Goal: Contribute content: Add original content to the website for others to see

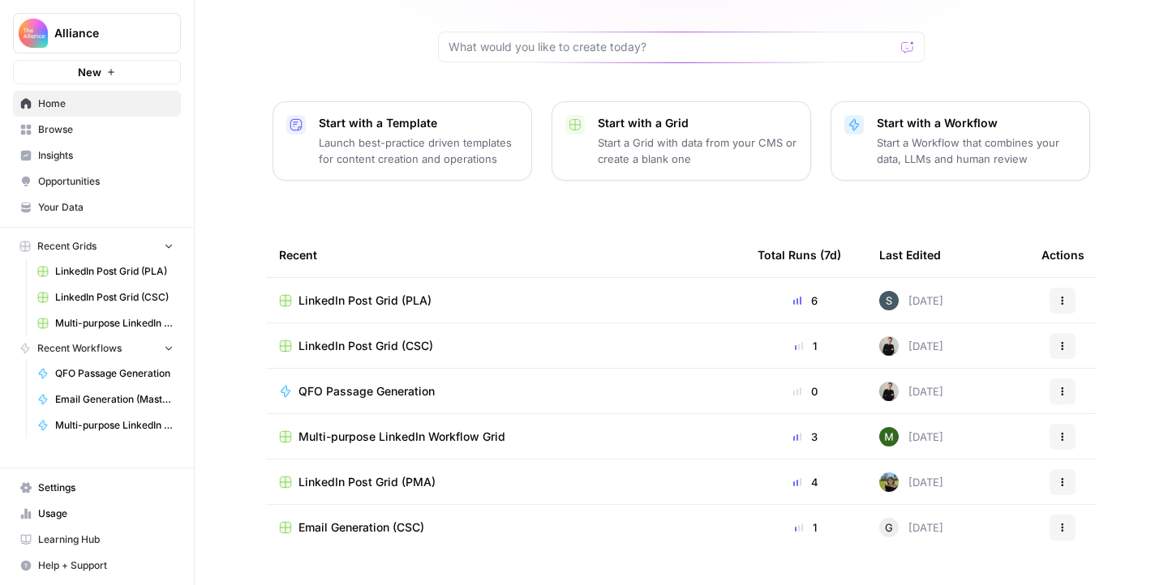
scroll to position [161, 0]
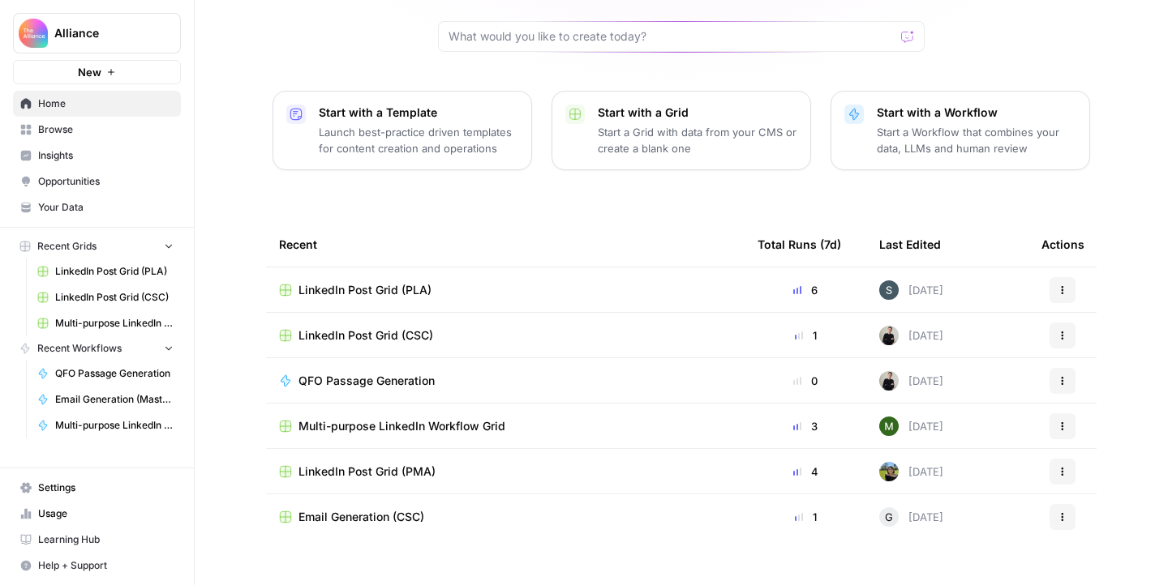
click at [99, 128] on span "Browse" at bounding box center [105, 129] width 135 height 15
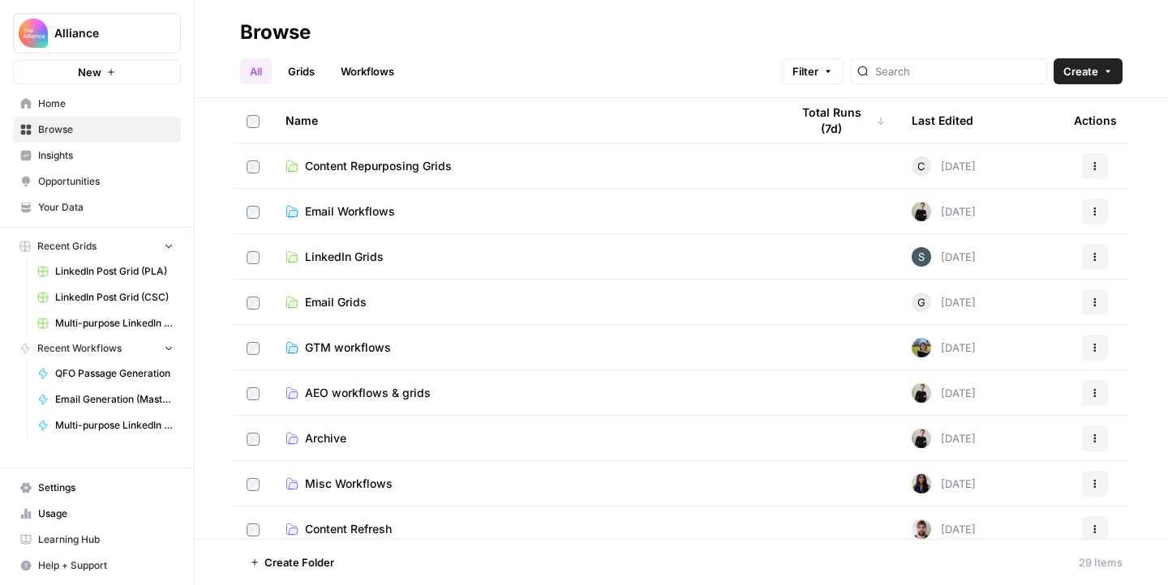
click at [517, 174] on td "Content Repurposing Grids" at bounding box center [524, 166] width 504 height 45
click at [441, 169] on span "Content Repurposing Grids" at bounding box center [378, 166] width 147 height 16
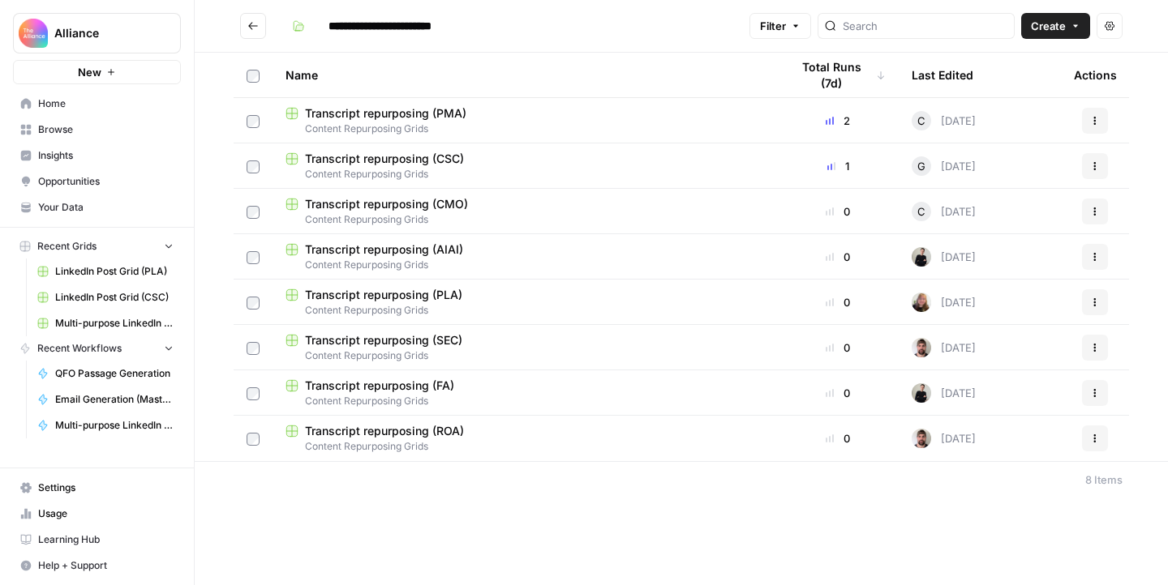
click at [332, 249] on span "Transcript repurposing (AIAI)" at bounding box center [384, 250] width 158 height 16
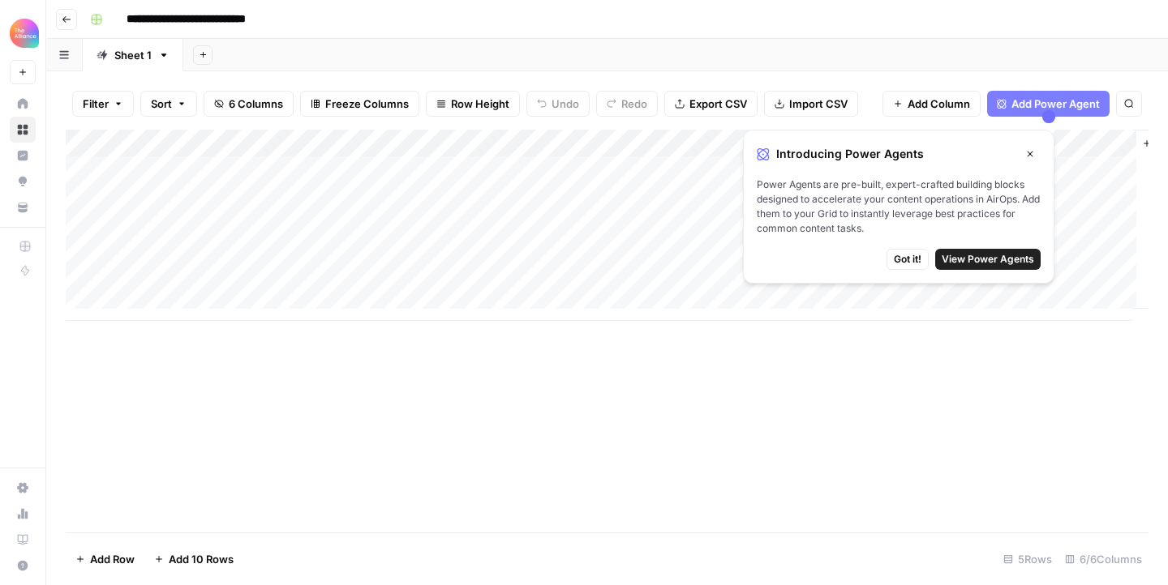
click at [1030, 155] on icon "button" at bounding box center [1030, 154] width 10 height 10
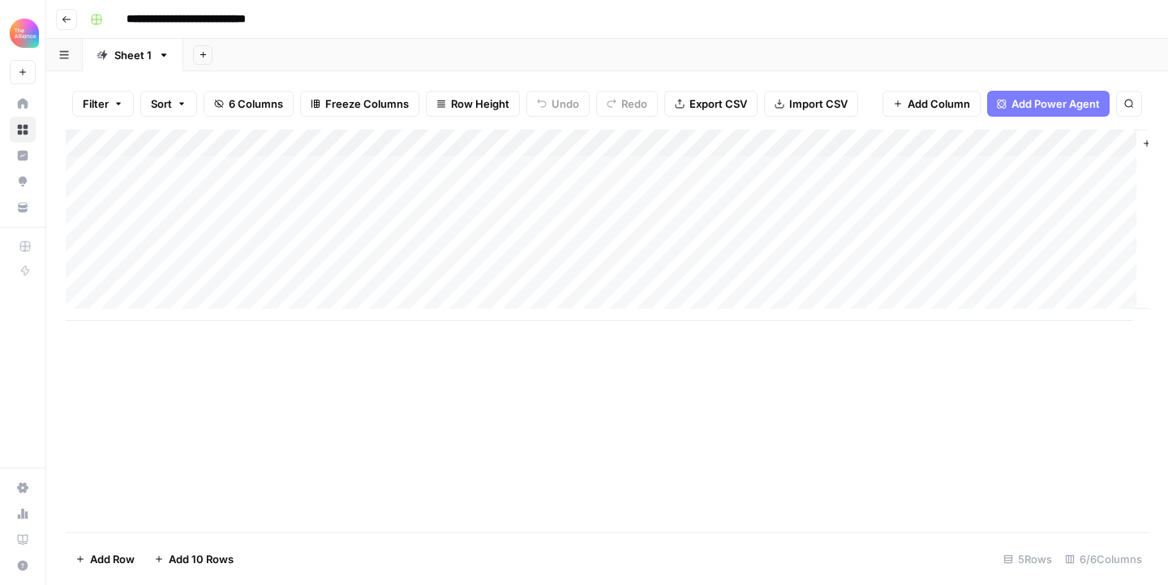
click at [174, 195] on div "Add Column" at bounding box center [607, 225] width 1082 height 191
click at [180, 194] on div "Add Column" at bounding box center [607, 225] width 1082 height 191
type textarea "**********"
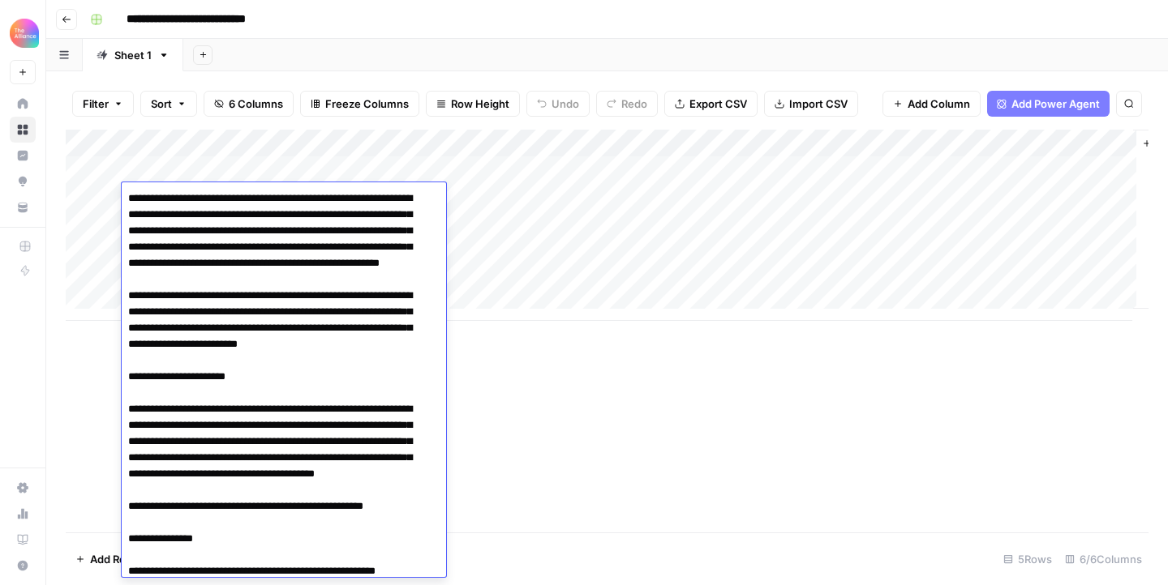
scroll to position [9437, 0]
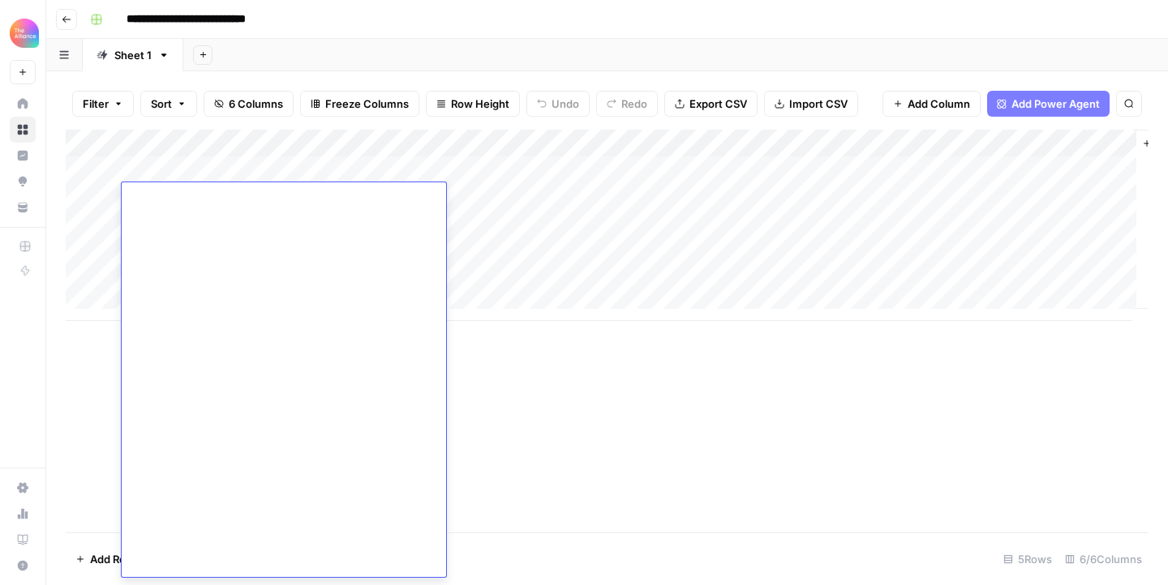
click at [598, 448] on div "Add Column" at bounding box center [607, 331] width 1082 height 403
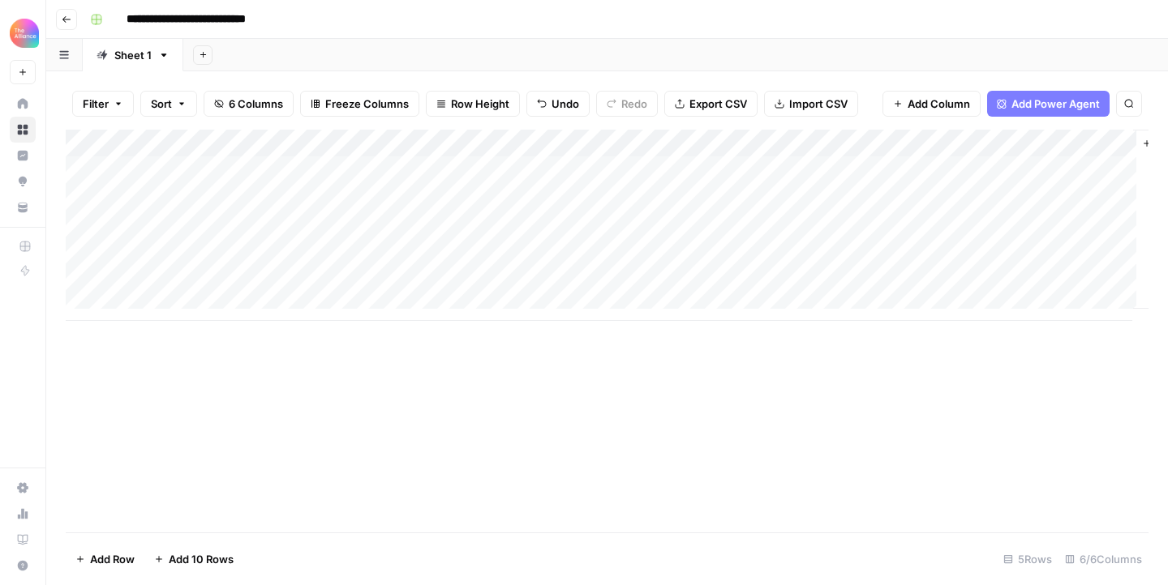
click at [444, 207] on div "Add Column" at bounding box center [607, 225] width 1082 height 191
click at [289, 165] on div "Add Column" at bounding box center [607, 225] width 1082 height 191
click at [270, 169] on div "Add Column" at bounding box center [607, 225] width 1082 height 191
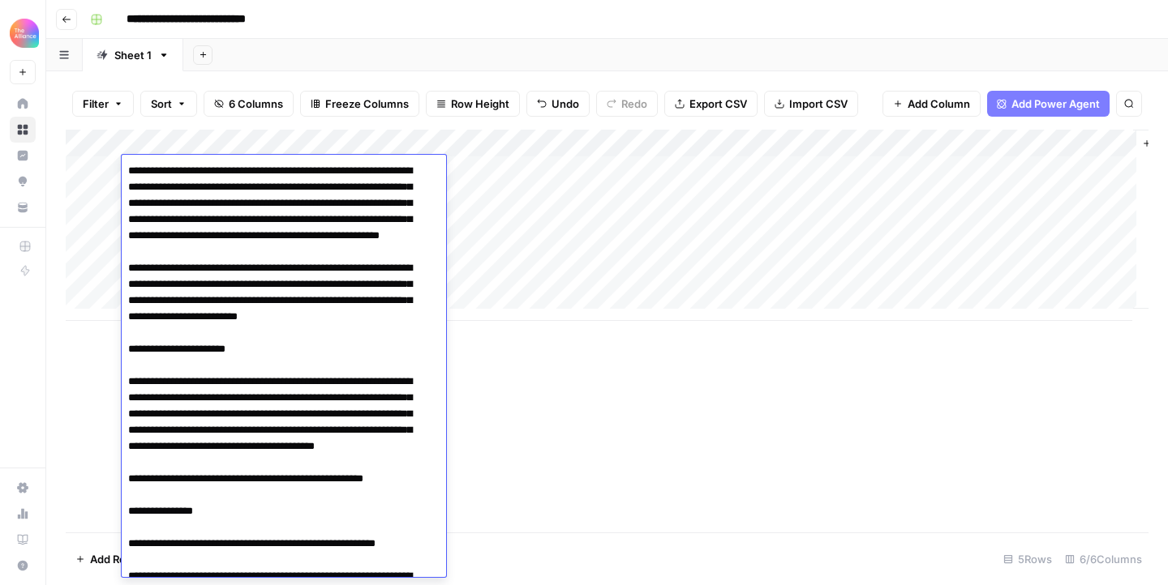
click at [630, 397] on div "Add Column" at bounding box center [607, 331] width 1082 height 403
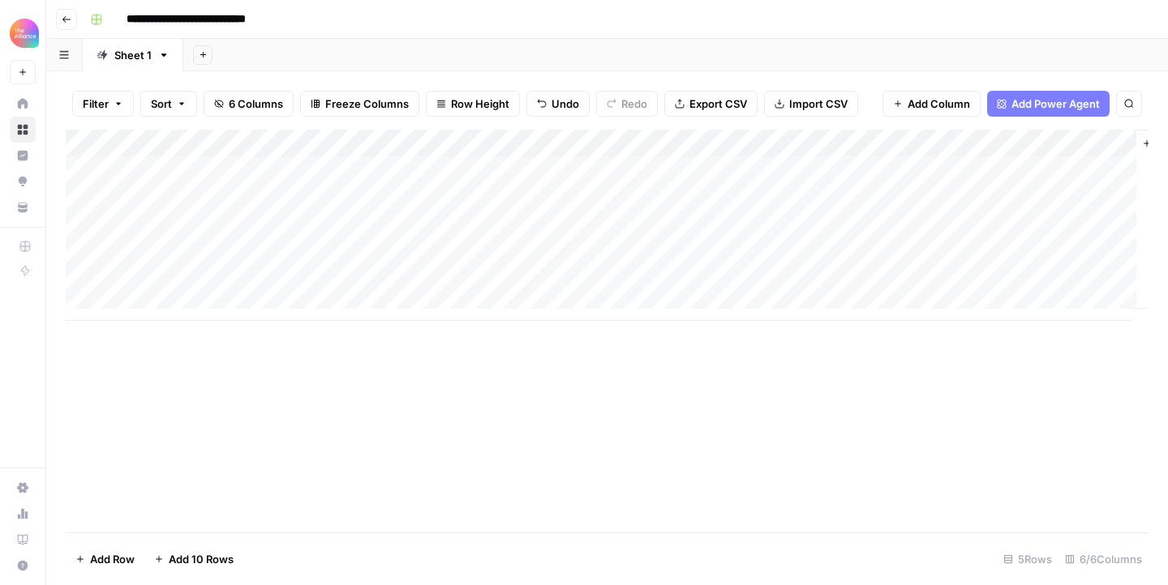
click at [275, 195] on div "Add Column" at bounding box center [607, 225] width 1082 height 191
click at [240, 248] on div "Add Column" at bounding box center [607, 225] width 1082 height 191
click at [272, 198] on div "Add Column" at bounding box center [607, 225] width 1082 height 191
click at [211, 196] on div "Add Column" at bounding box center [607, 225] width 1082 height 191
type textarea "**********"
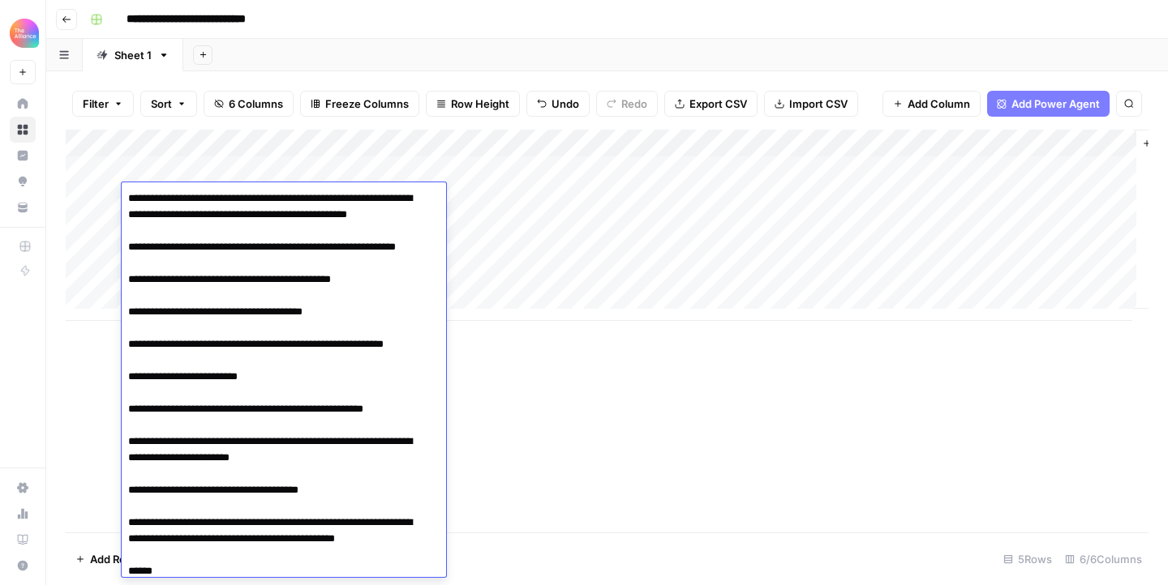
scroll to position [7702, 0]
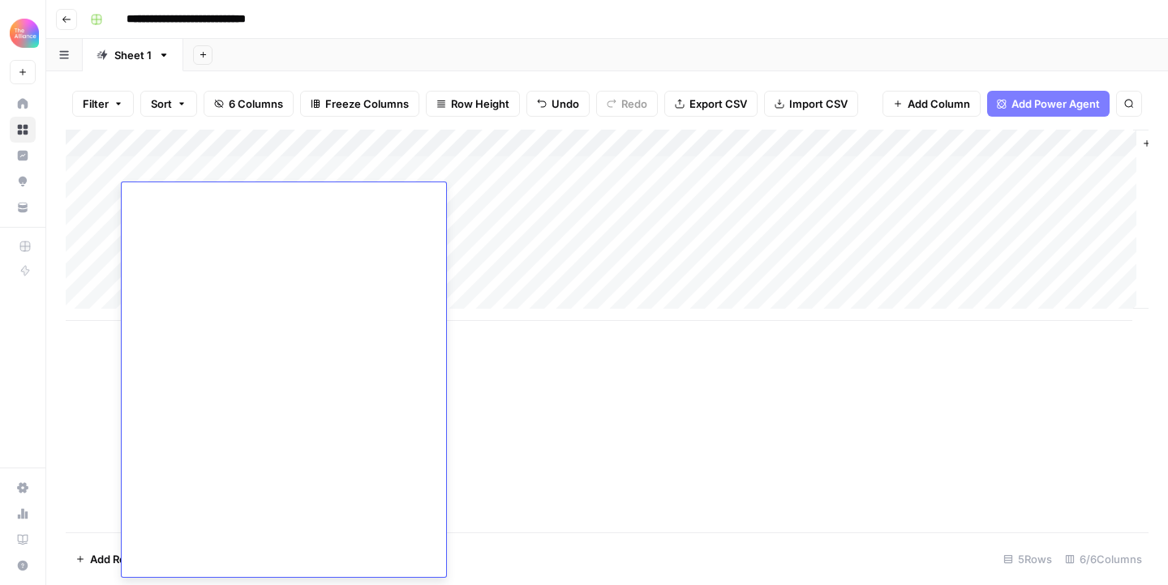
click at [735, 466] on div "Add Column" at bounding box center [607, 331] width 1082 height 403
click at [469, 189] on div "Add Column" at bounding box center [607, 225] width 1082 height 191
click at [403, 193] on div "Add Column" at bounding box center [607, 225] width 1082 height 191
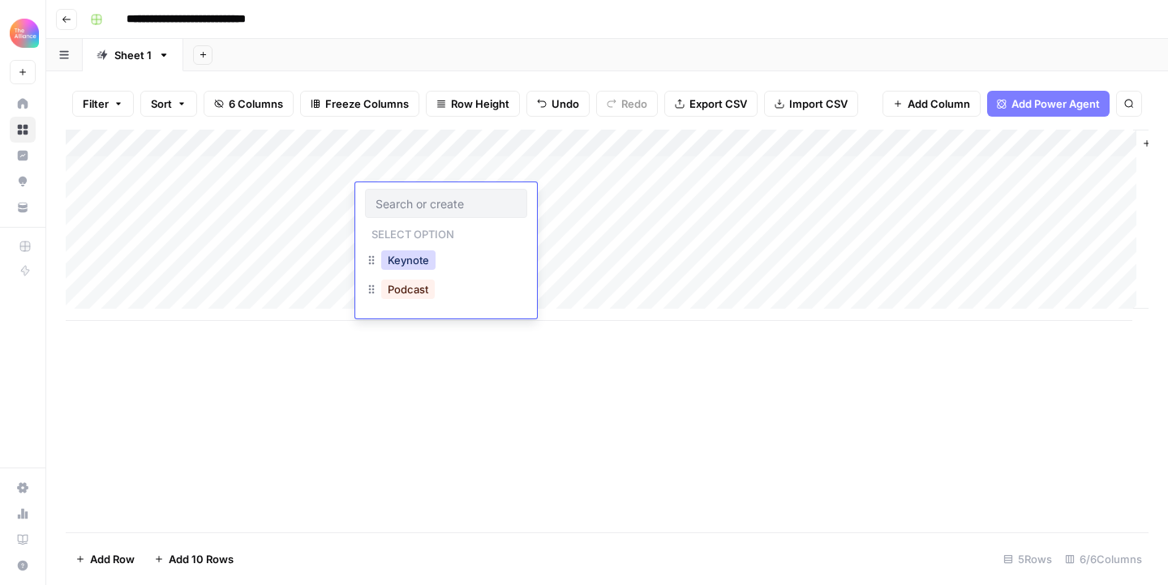
click at [418, 260] on button "Keynote" at bounding box center [408, 260] width 54 height 19
click at [579, 196] on div "Add Column" at bounding box center [607, 225] width 1082 height 191
click at [733, 173] on div "Add Column" at bounding box center [607, 225] width 1082 height 191
click at [825, 169] on div "Add Column" at bounding box center [607, 225] width 1082 height 191
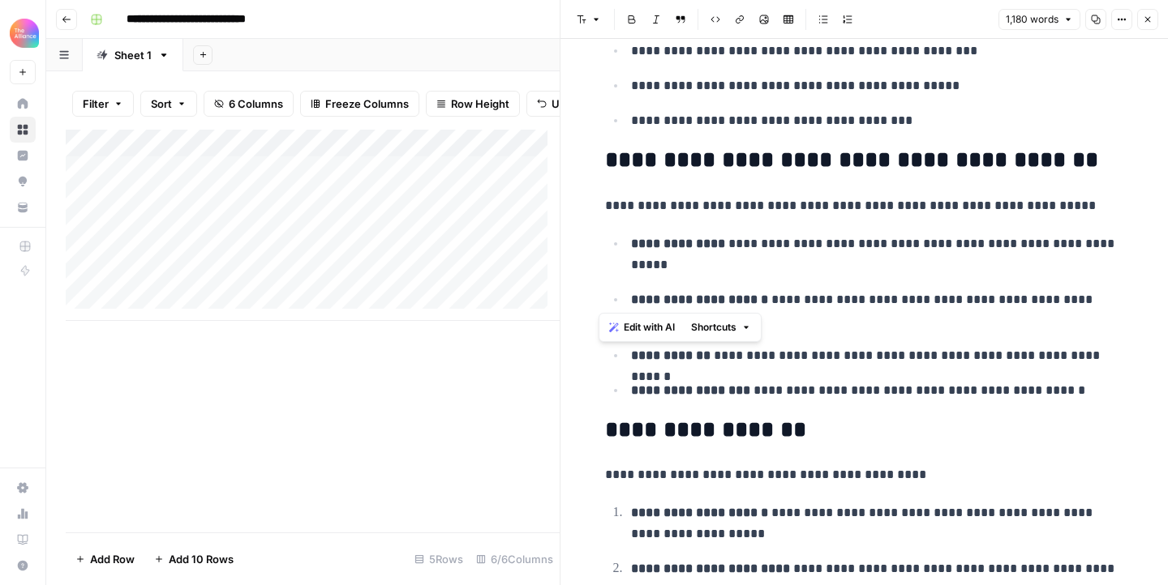
scroll to position [3463, 0]
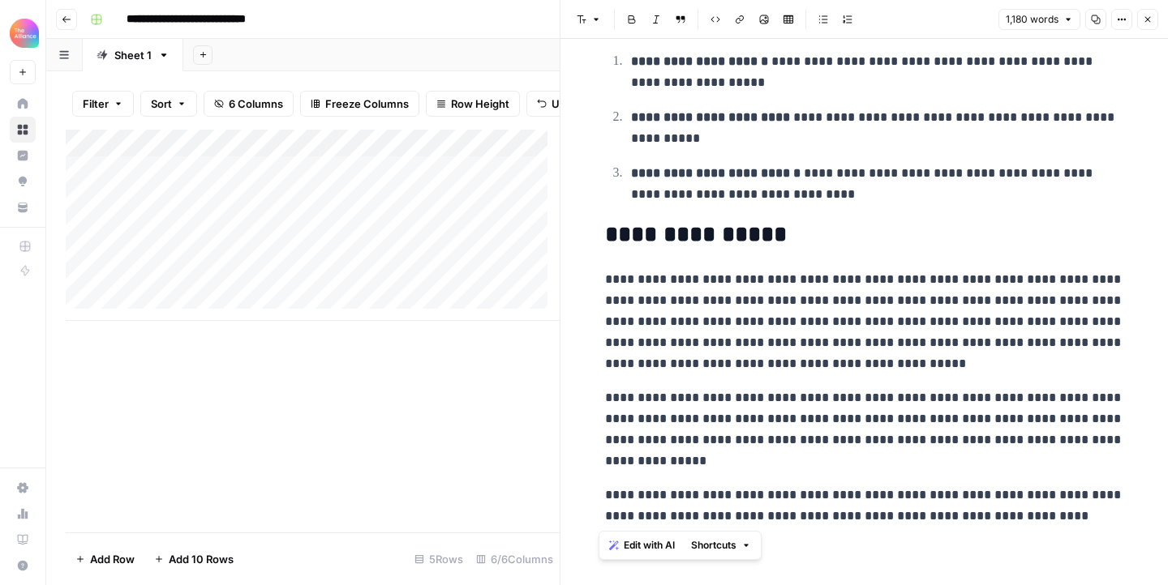
drag, startPoint x: 595, startPoint y: 178, endPoint x: 1103, endPoint y: 540, distance: 623.7
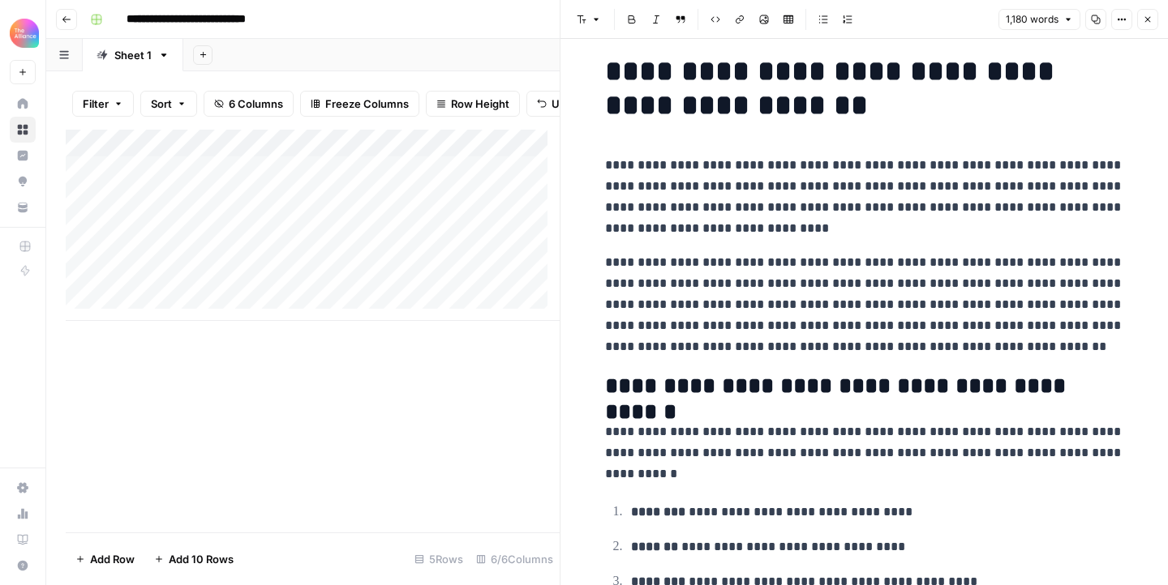
scroll to position [0, 0]
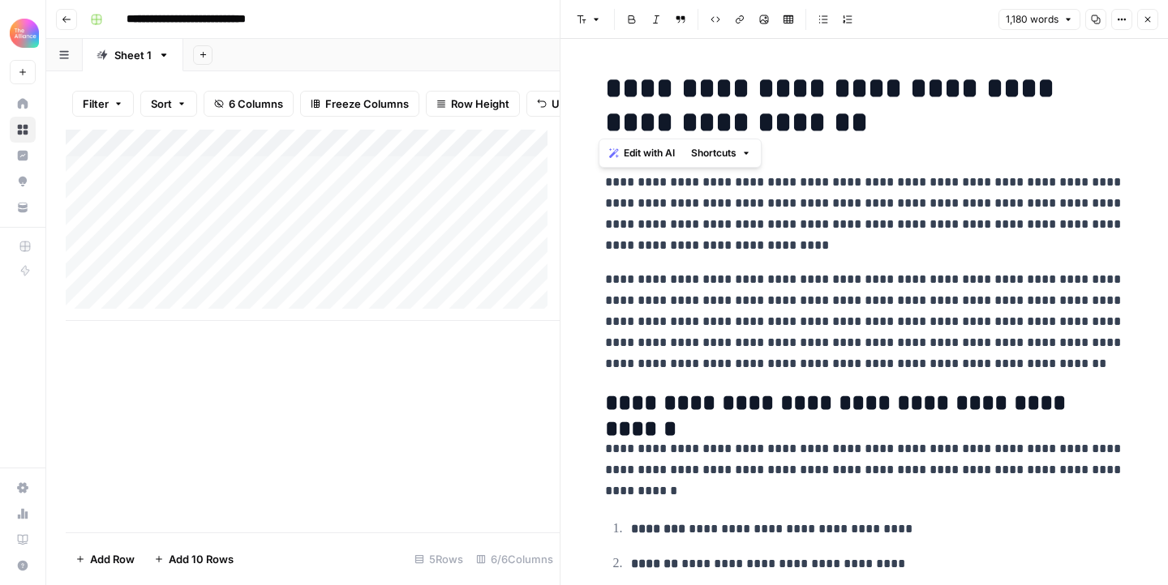
click at [224, 197] on div "Add Column" at bounding box center [313, 225] width 494 height 191
click at [315, 208] on div "Add Column" at bounding box center [313, 225] width 494 height 191
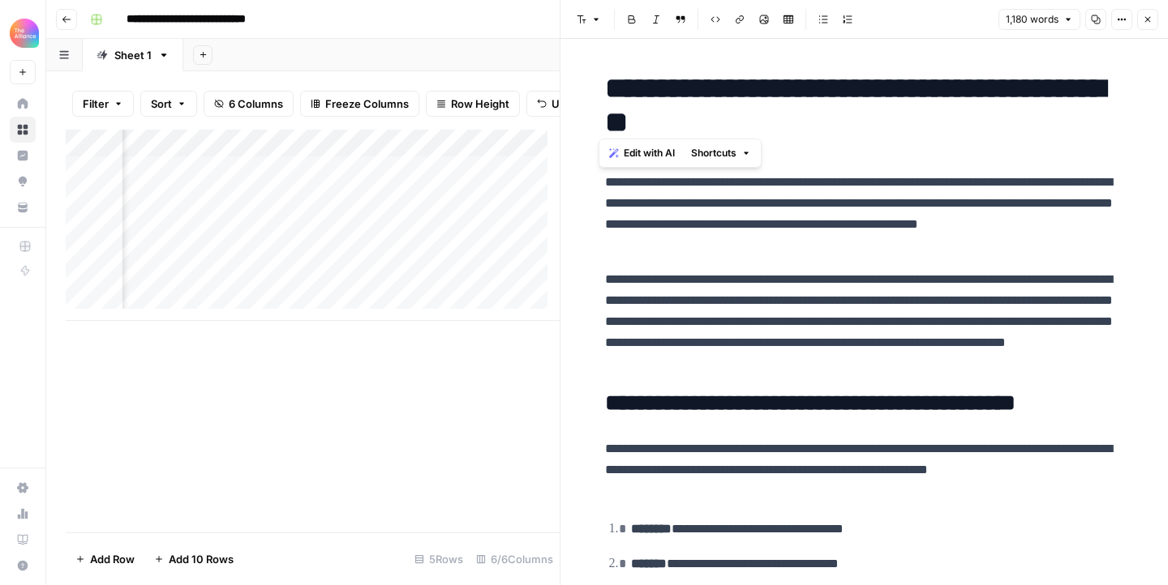
click at [382, 207] on div "Add Column" at bounding box center [313, 225] width 494 height 191
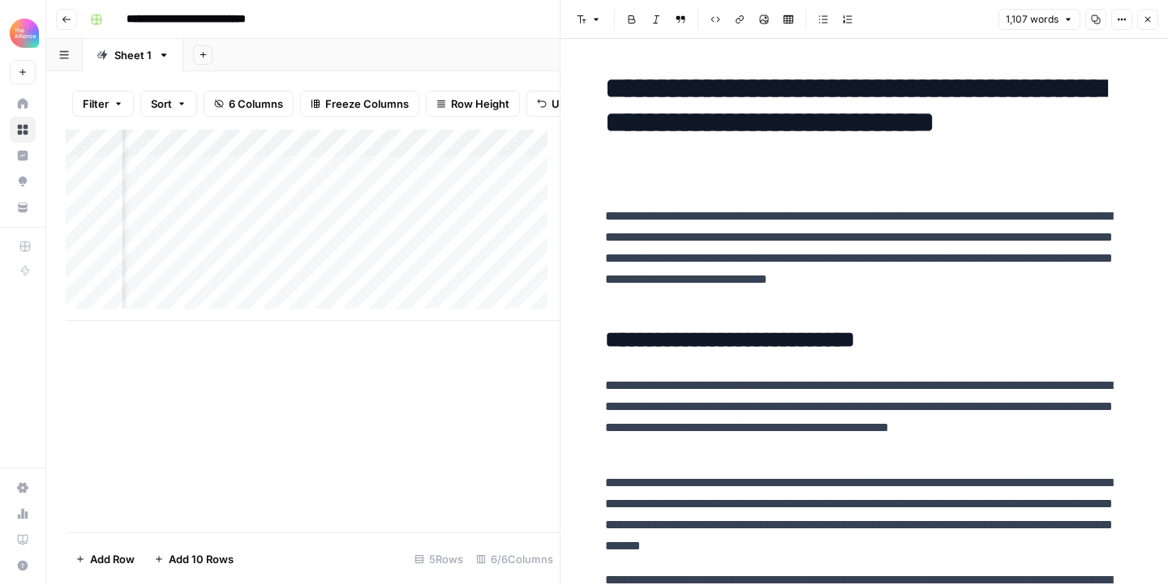
click at [694, 164] on h1 "**********" at bounding box center [864, 122] width 519 height 102
drag, startPoint x: 786, startPoint y: 172, endPoint x: 578, endPoint y: 84, distance: 225.6
copy h1 "**********"
click at [662, 224] on p "**********" at bounding box center [864, 258] width 519 height 105
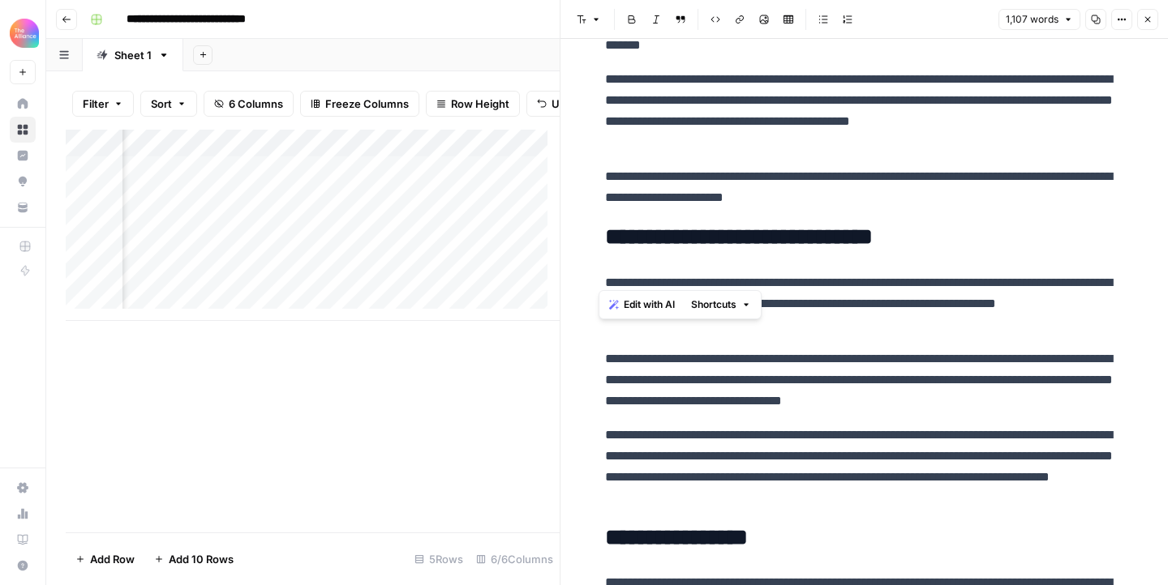
scroll to position [2710, 0]
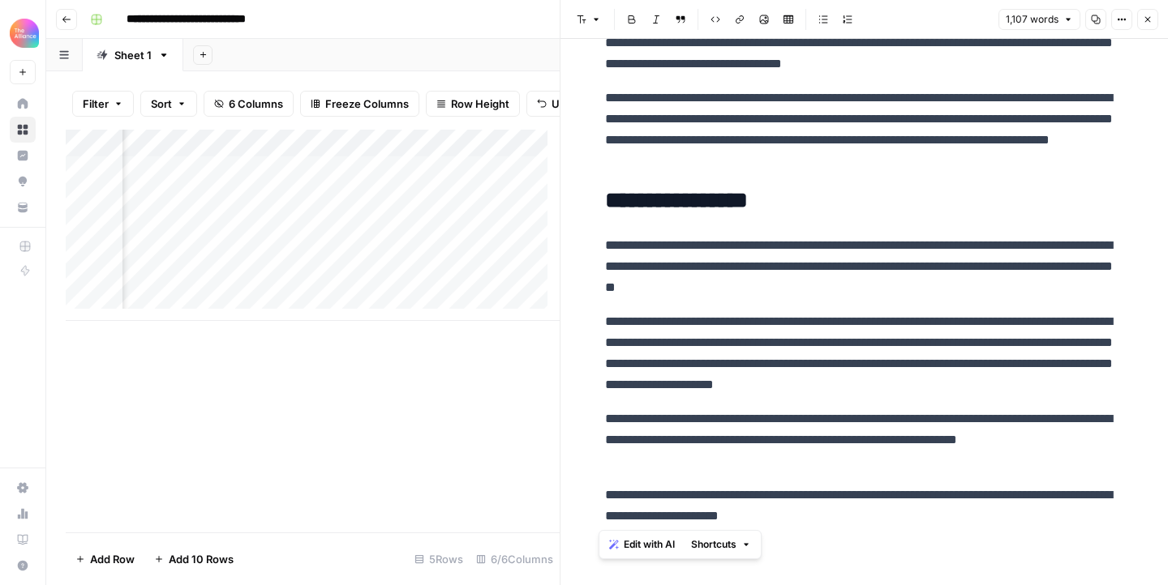
drag, startPoint x: 598, startPoint y: 210, endPoint x: 981, endPoint y: 518, distance: 491.3
copy div "**********"
click at [145, 244] on div "Add Column" at bounding box center [313, 225] width 494 height 191
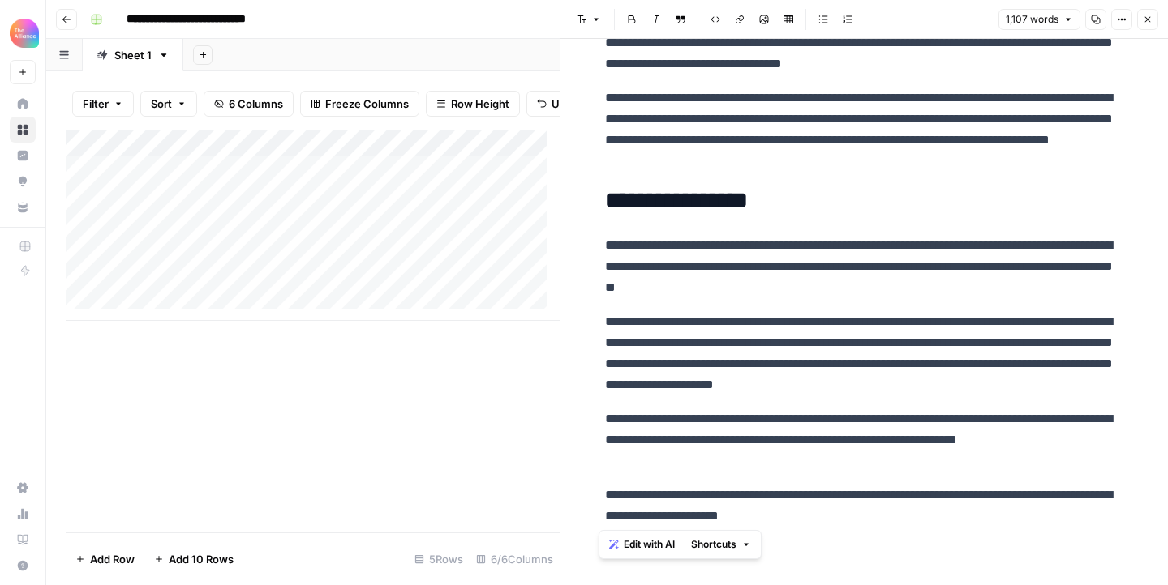
click at [165, 235] on div "Add Column" at bounding box center [313, 225] width 494 height 191
click at [165, 235] on textarea at bounding box center [251, 238] width 259 height 23
type textarea "**********"
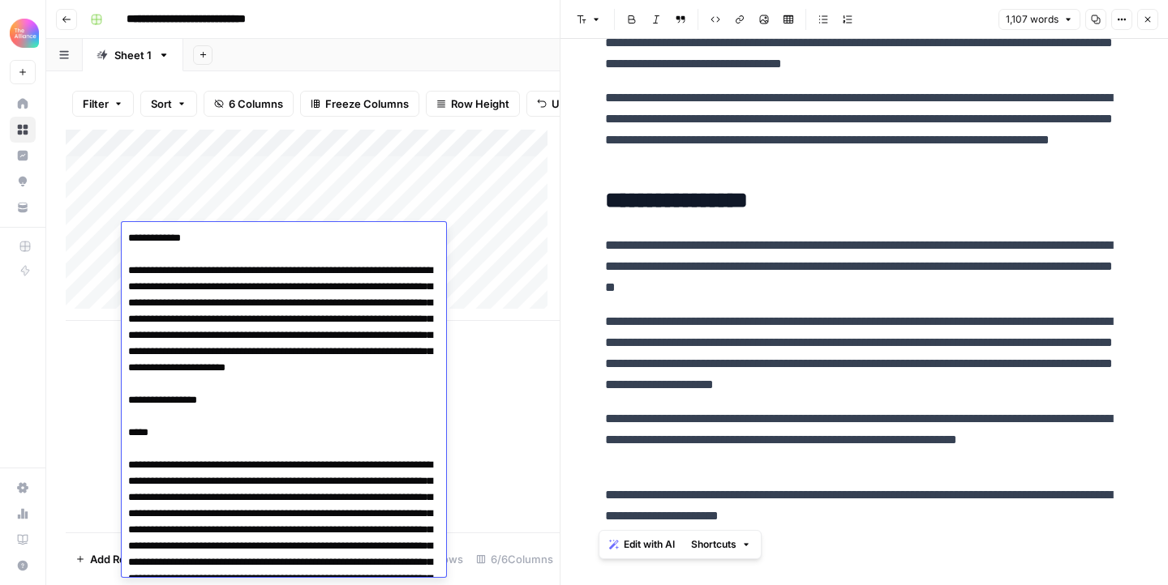
scroll to position [9947, 0]
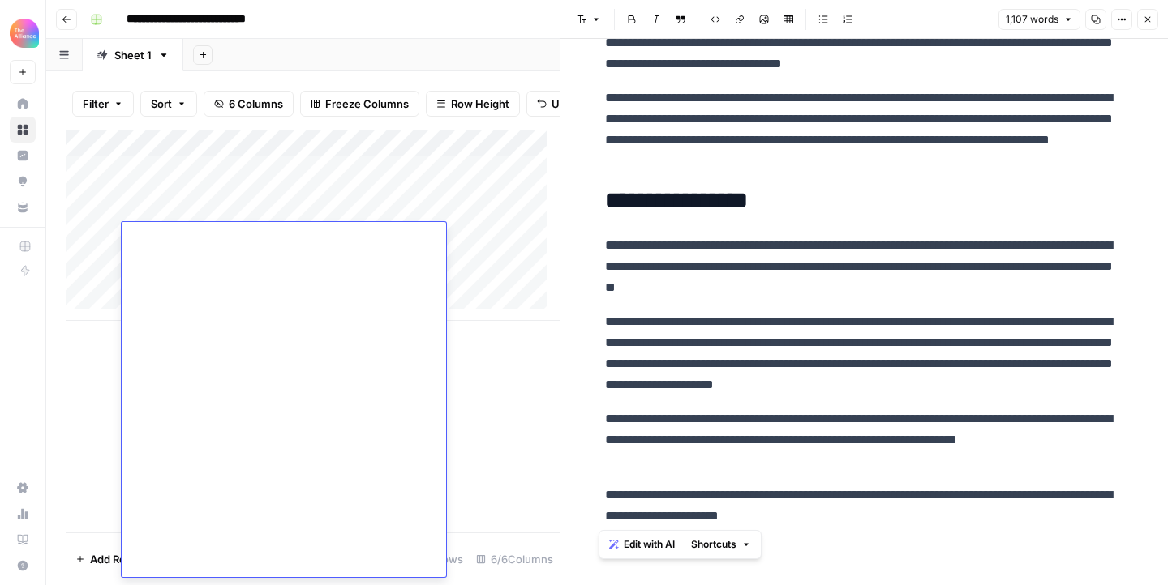
click at [508, 422] on div "Add Column" at bounding box center [313, 331] width 494 height 403
click at [516, 230] on div "Add Column" at bounding box center [313, 225] width 494 height 191
click at [454, 234] on div "Add Column" at bounding box center [313, 225] width 494 height 191
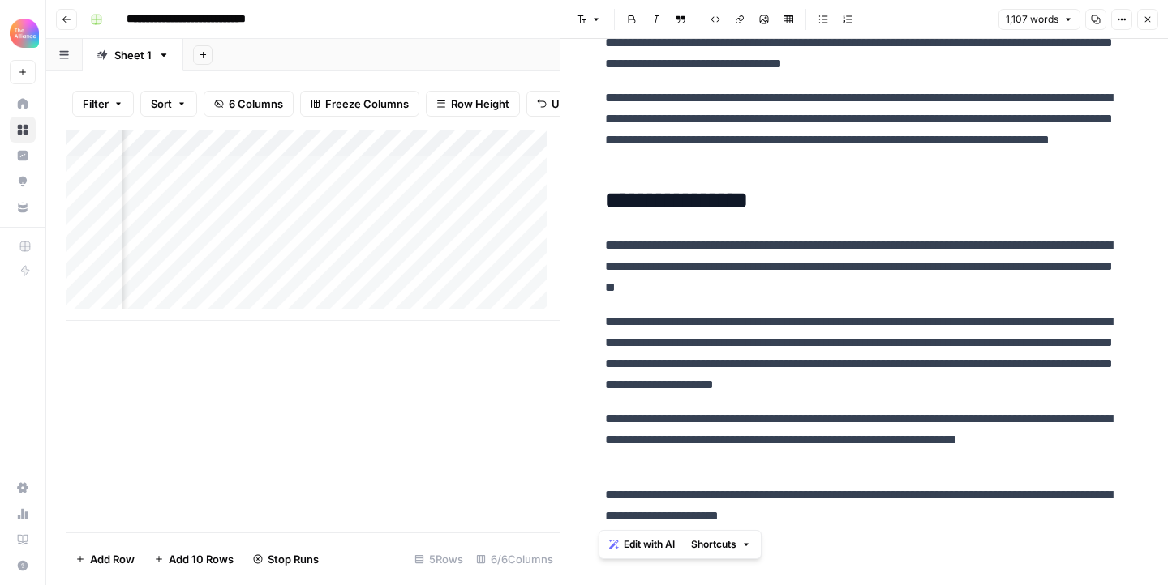
scroll to position [0, 208]
click at [469, 234] on div "Add Column" at bounding box center [313, 225] width 494 height 191
click at [196, 238] on div "Add Column" at bounding box center [313, 225] width 494 height 191
click at [180, 238] on div "Add Column" at bounding box center [313, 225] width 494 height 191
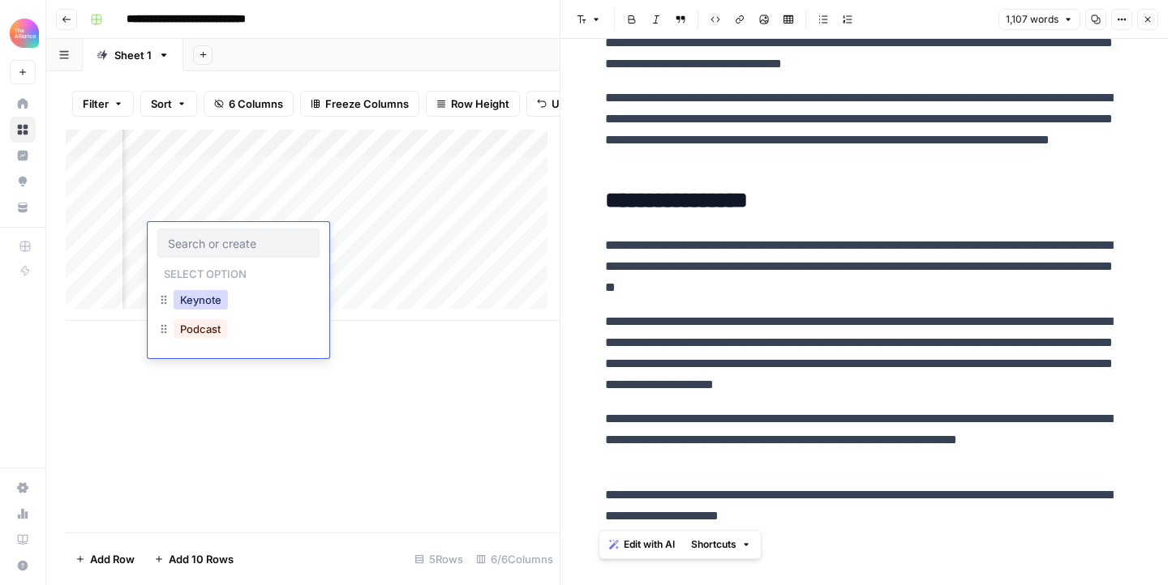
click at [212, 293] on button "Keynote" at bounding box center [201, 299] width 54 height 19
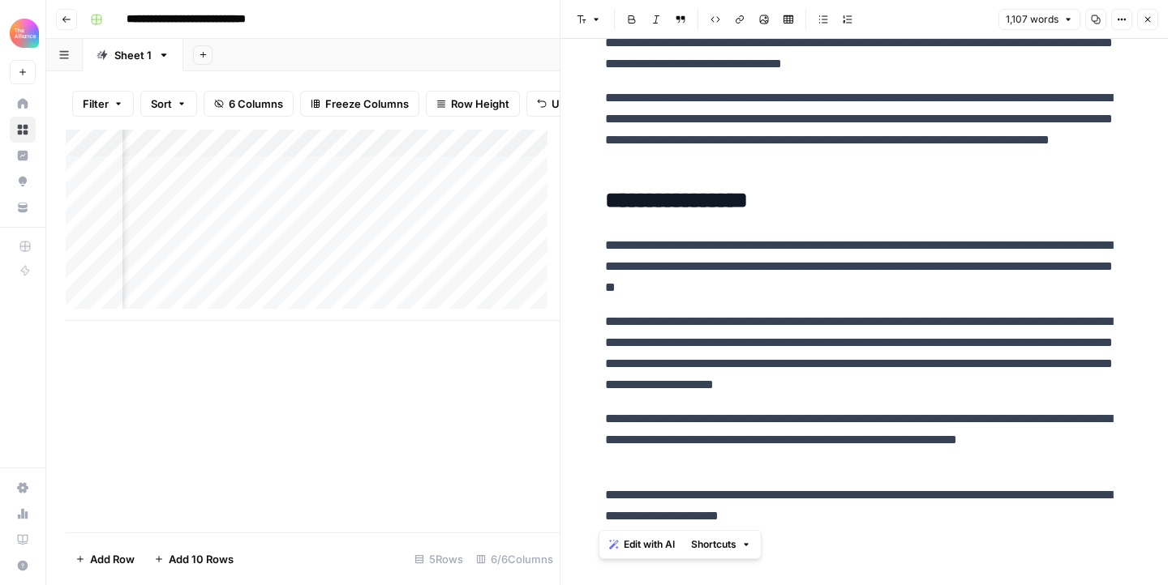
click at [334, 238] on div "Add Column" at bounding box center [313, 225] width 494 height 191
click at [469, 238] on div "Add Column" at bounding box center [313, 225] width 494 height 191
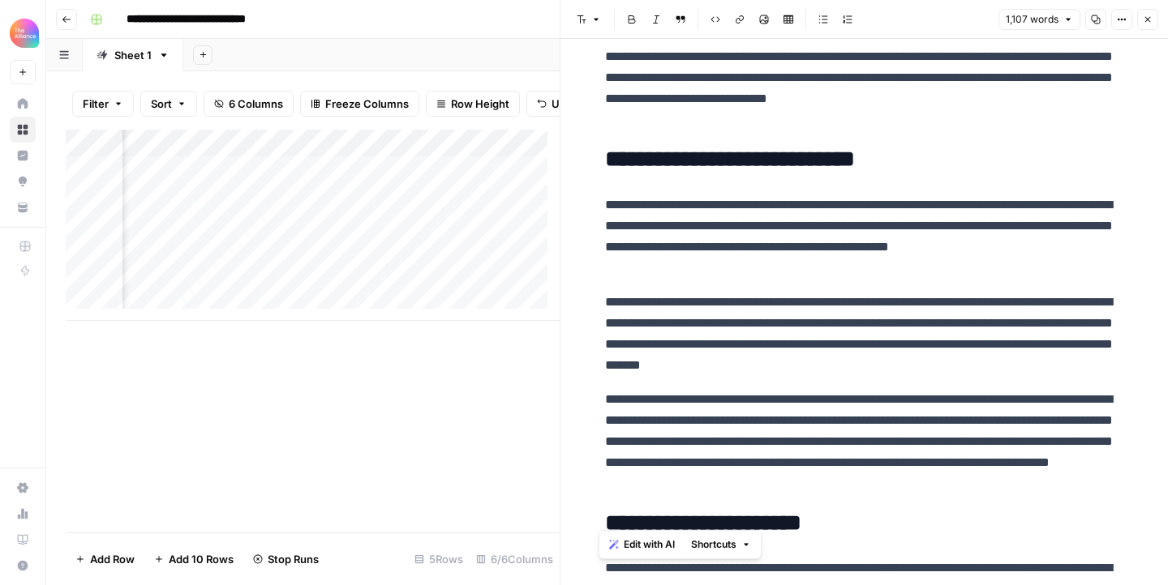
scroll to position [0, 0]
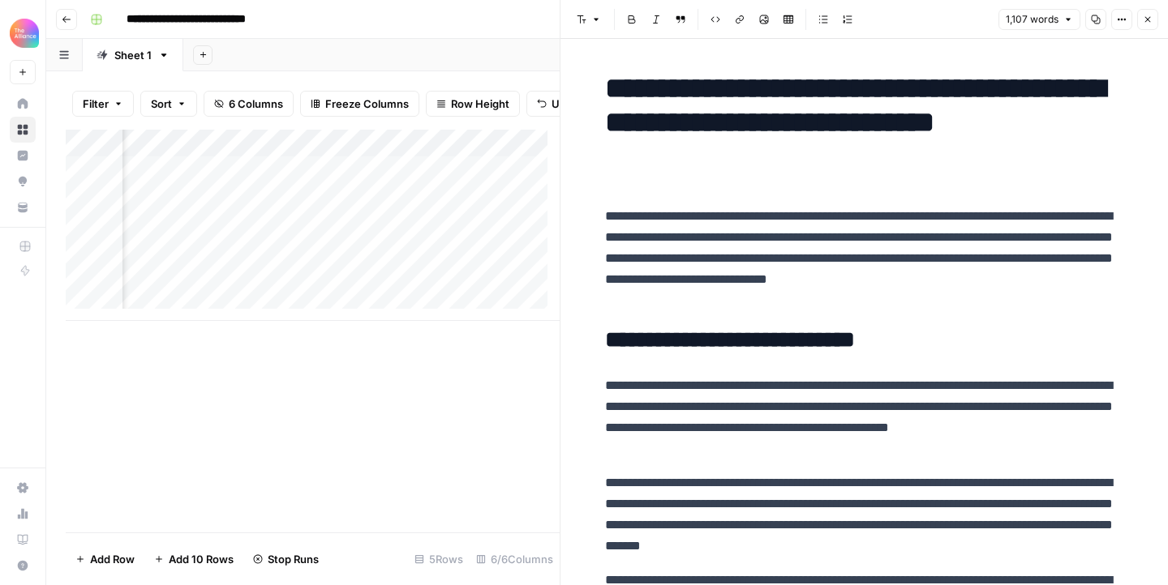
click at [1007, 75] on h1 "**********" at bounding box center [864, 122] width 519 height 102
click at [1154, 20] on button "Close" at bounding box center [1147, 19] width 21 height 21
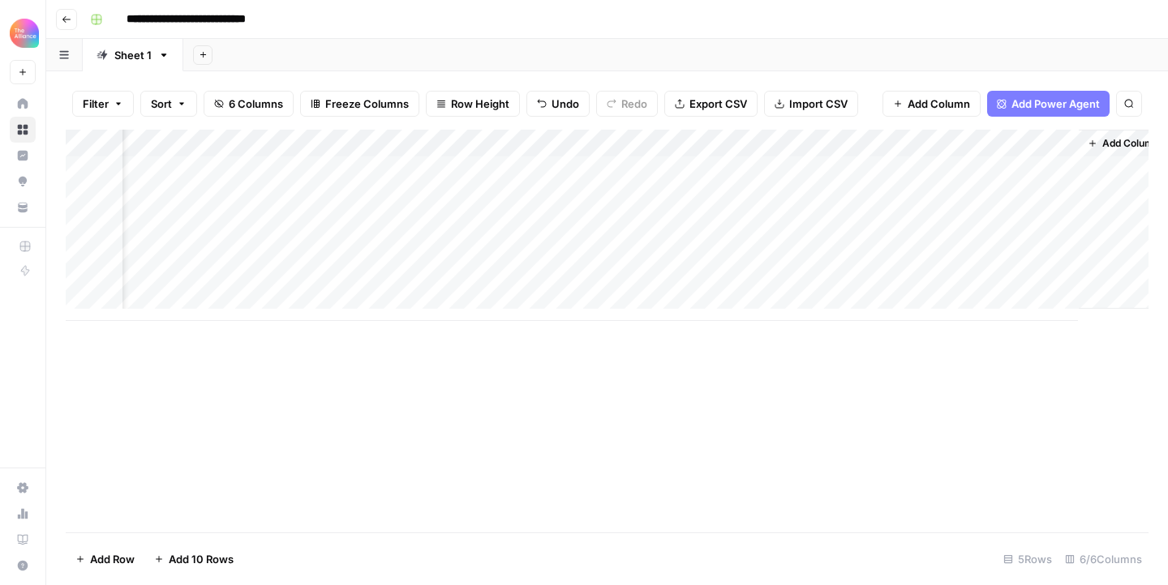
scroll to position [0, 67]
click at [700, 226] on div "Add Column" at bounding box center [607, 225] width 1082 height 191
click at [701, 227] on div "Add Column" at bounding box center [607, 225] width 1082 height 191
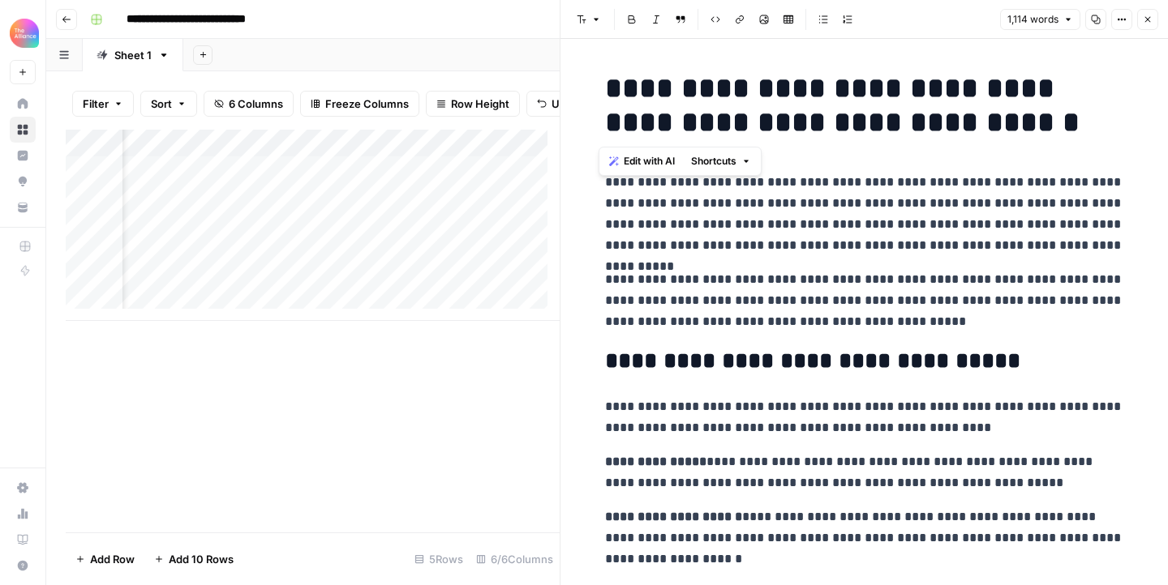
drag, startPoint x: 675, startPoint y: 119, endPoint x: 563, endPoint y: 71, distance: 121.3
click at [563, 71] on div "**********" at bounding box center [863, 292] width 608 height 585
copy h1 "**********"
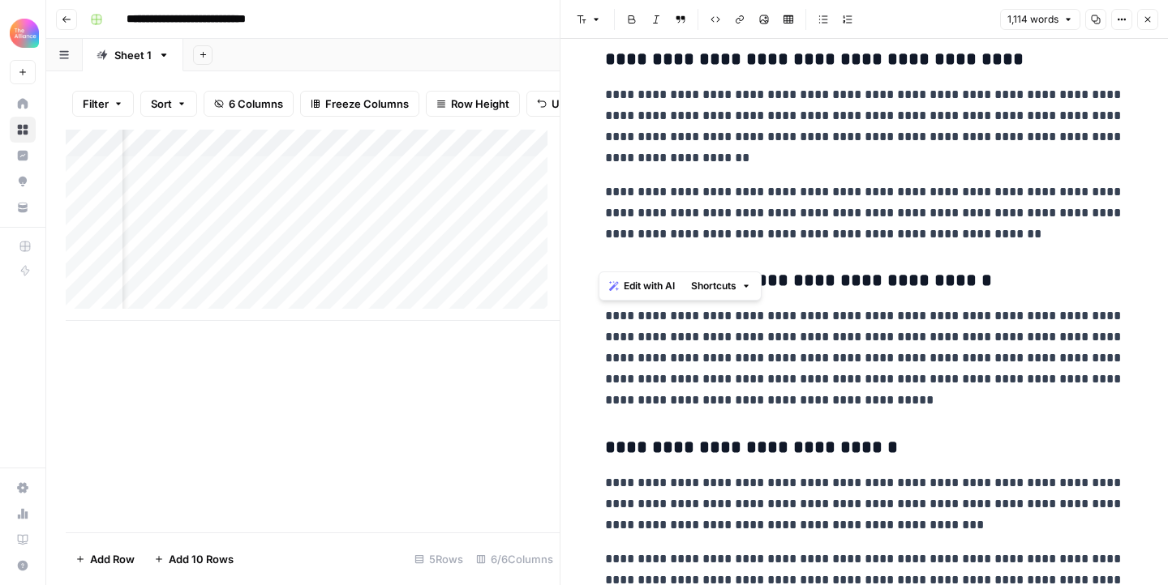
scroll to position [2683, 0]
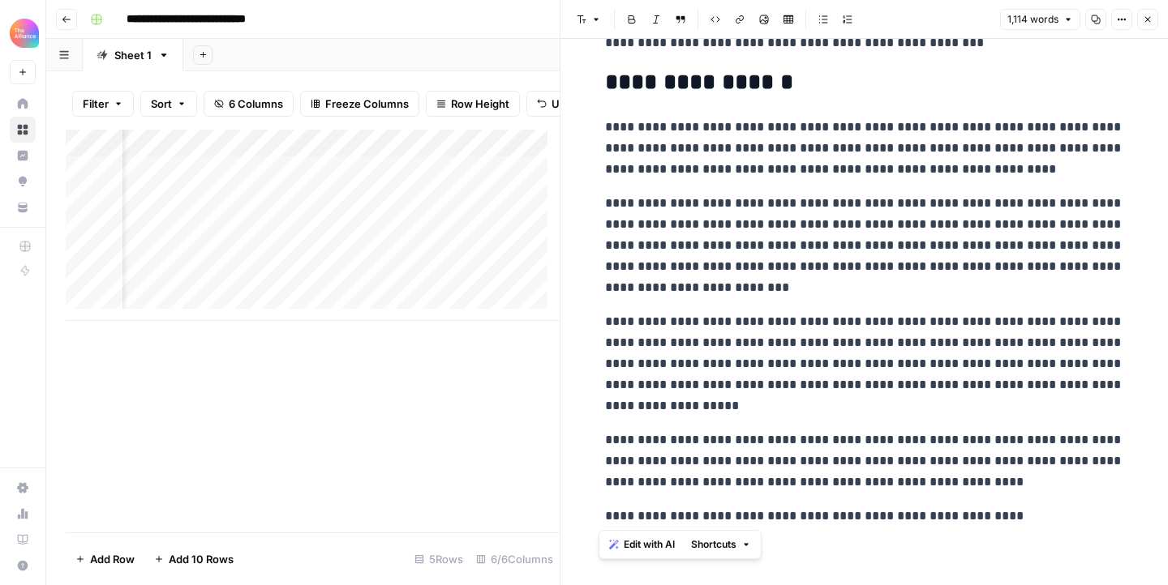
drag, startPoint x: 658, startPoint y: 188, endPoint x: 1022, endPoint y: 553, distance: 516.0
copy div "**********"
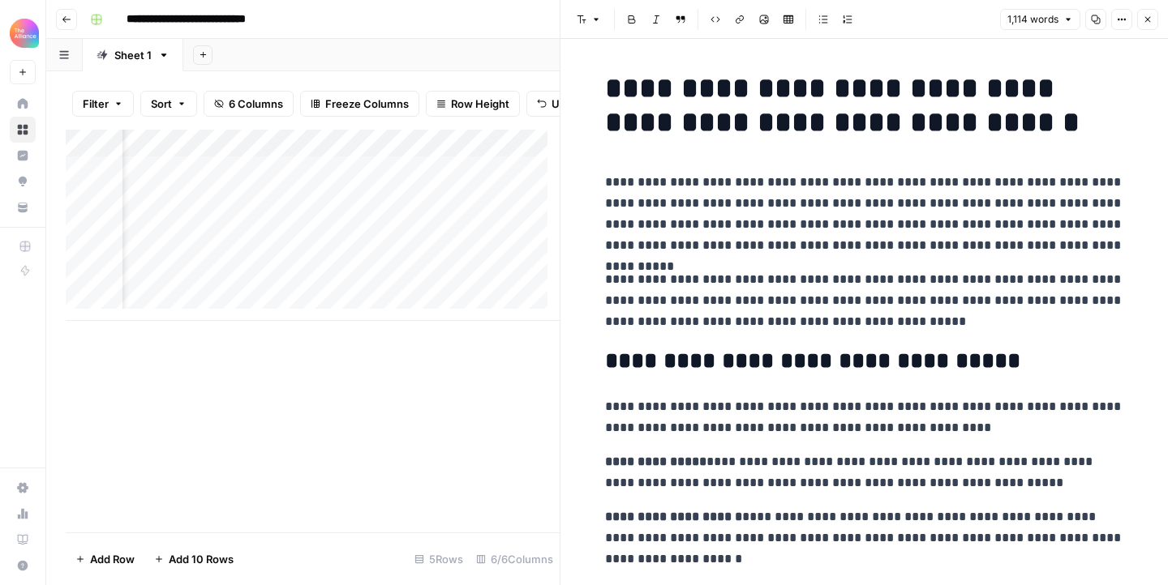
scroll to position [0, 0]
click at [1148, 21] on icon "button" at bounding box center [1147, 20] width 10 height 10
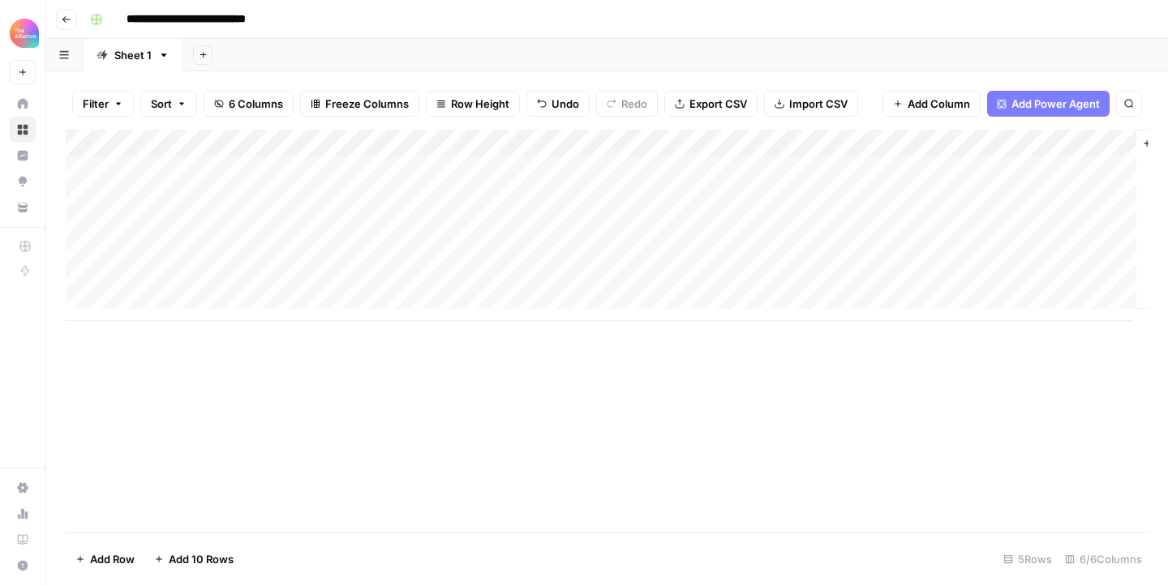
click at [228, 241] on div "Add Column" at bounding box center [607, 225] width 1082 height 191
click at [215, 248] on div "Add Column" at bounding box center [607, 225] width 1082 height 191
type textarea "**********"
click at [551, 346] on div "Add Column" at bounding box center [607, 331] width 1082 height 403
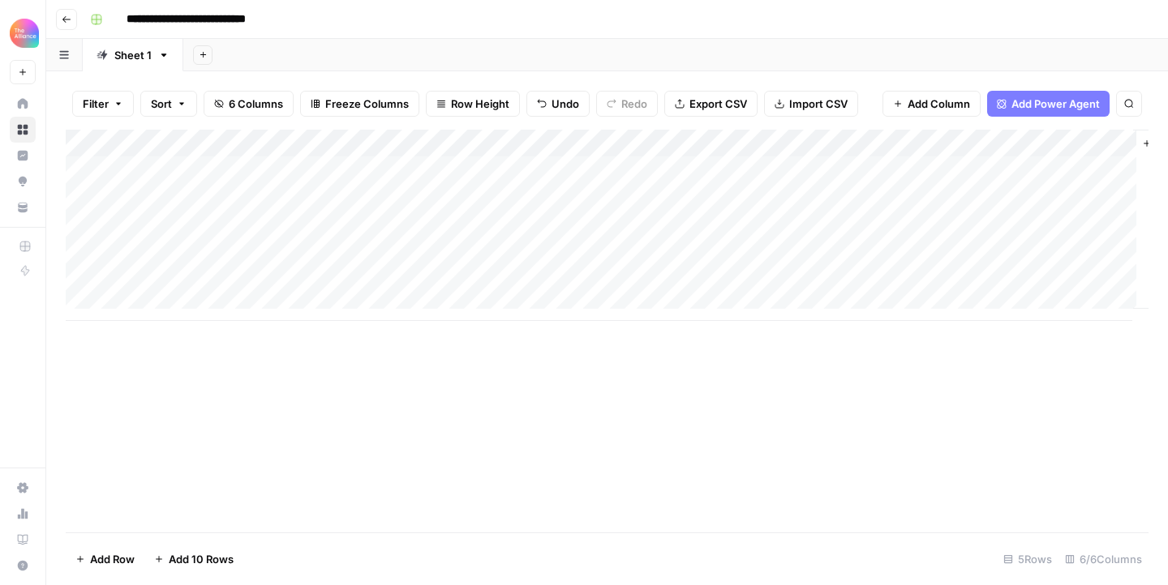
click at [448, 251] on div "Add Column" at bounding box center [607, 225] width 1082 height 191
click at [447, 251] on div "Add Column" at bounding box center [607, 225] width 1082 height 191
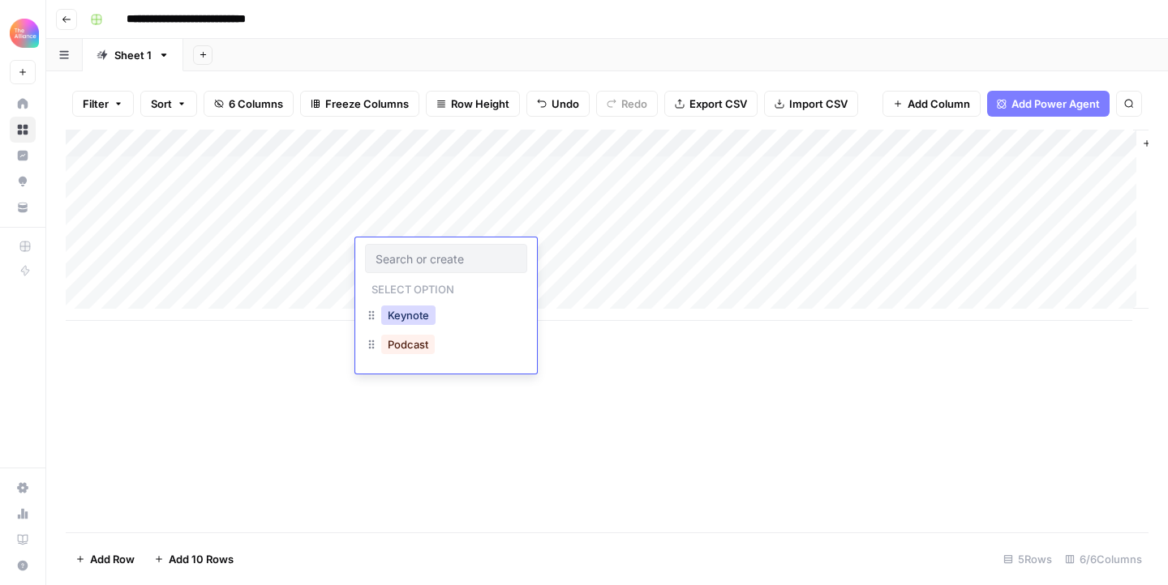
click at [430, 319] on button "Keynote" at bounding box center [408, 315] width 54 height 19
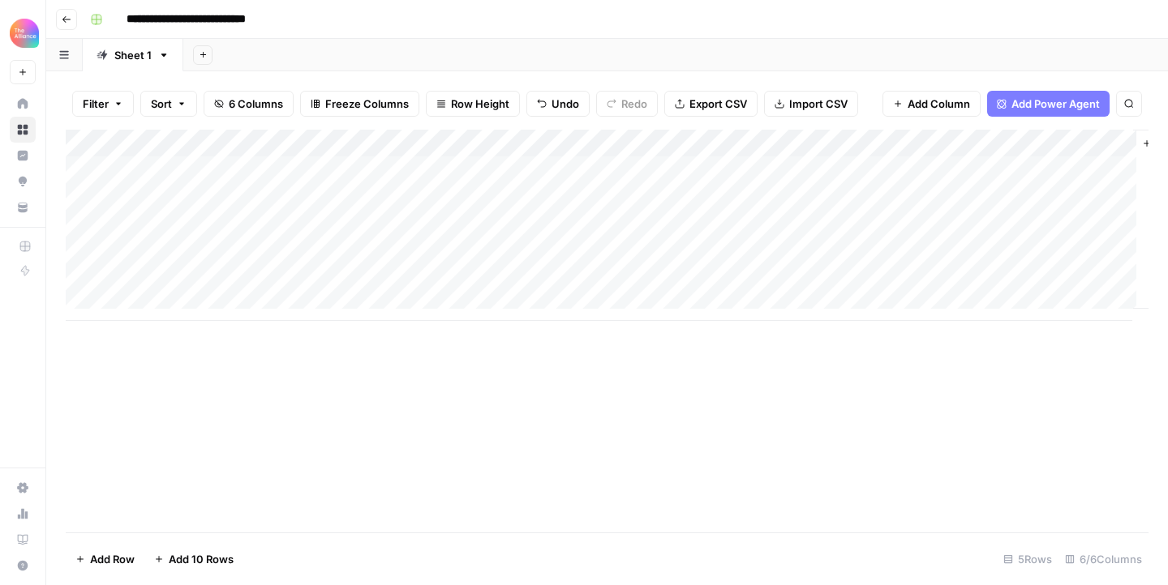
click at [515, 245] on div "Add Column" at bounding box center [607, 225] width 1082 height 191
click at [790, 258] on div "Add Column" at bounding box center [607, 225] width 1082 height 191
click at [820, 251] on div "Add Column" at bounding box center [607, 225] width 1082 height 191
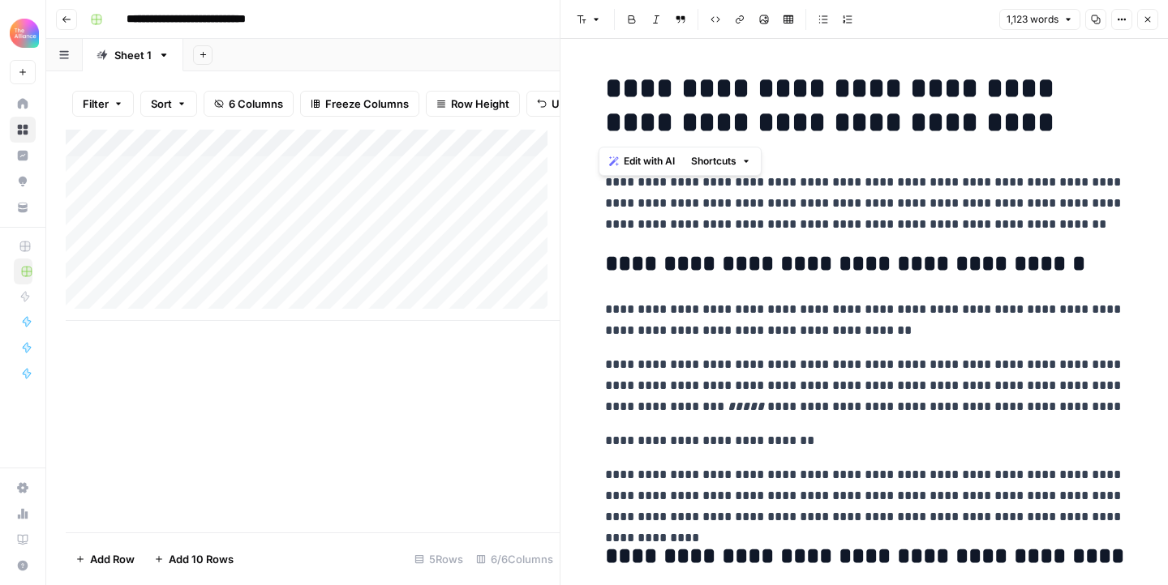
drag, startPoint x: 1023, startPoint y: 122, endPoint x: 530, endPoint y: 51, distance: 498.1
click at [530, 51] on body "**********" at bounding box center [584, 292] width 1168 height 585
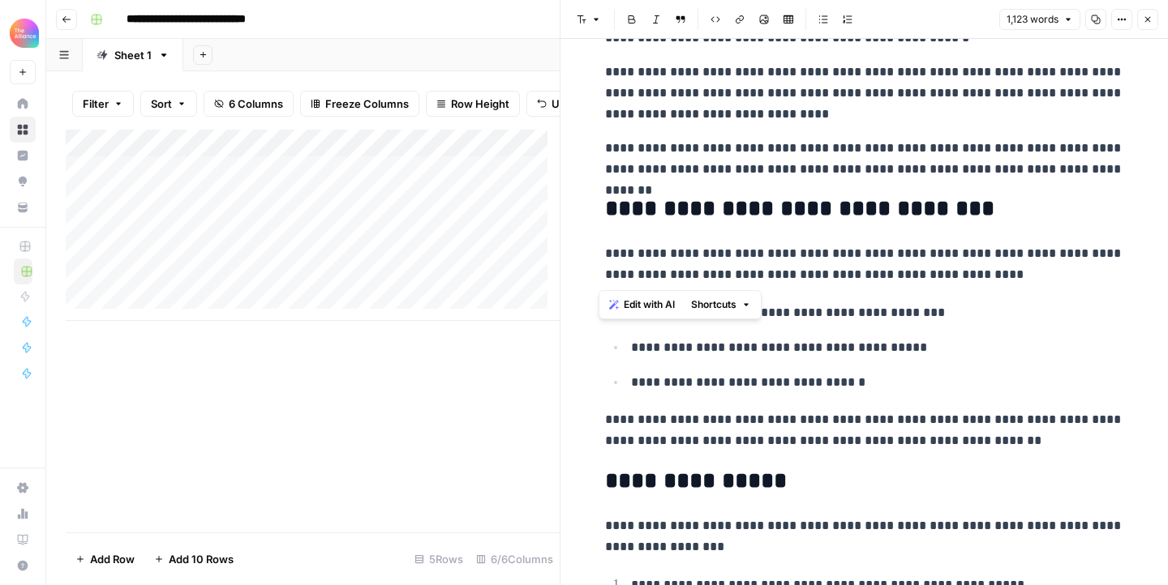
scroll to position [2976, 0]
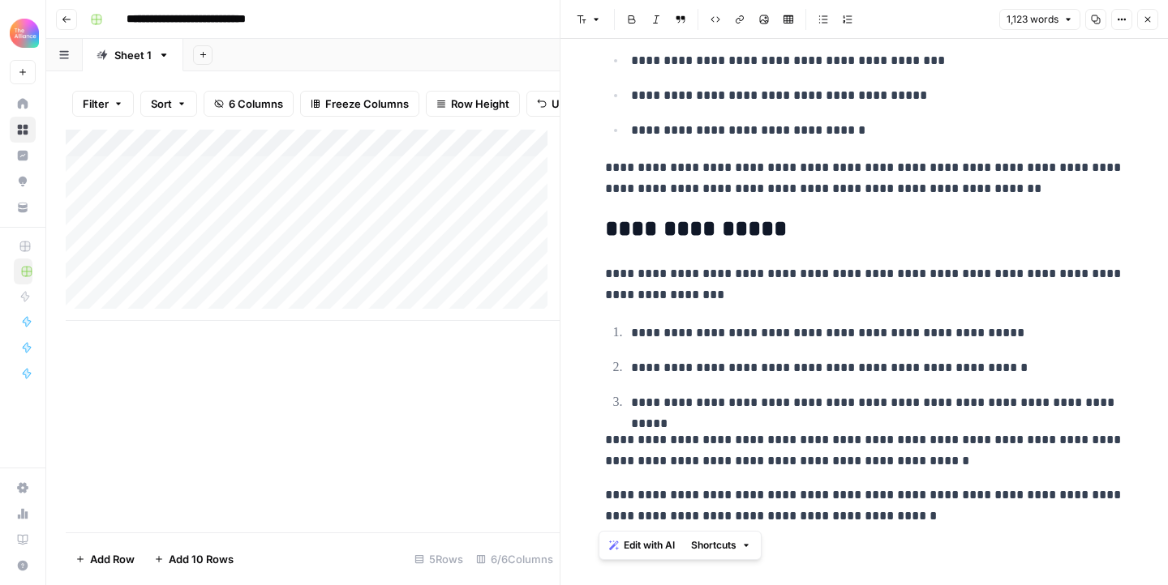
drag, startPoint x: 598, startPoint y: 182, endPoint x: 1006, endPoint y: 517, distance: 528.3
